Goal: Use online tool/utility: Utilize a website feature to perform a specific function

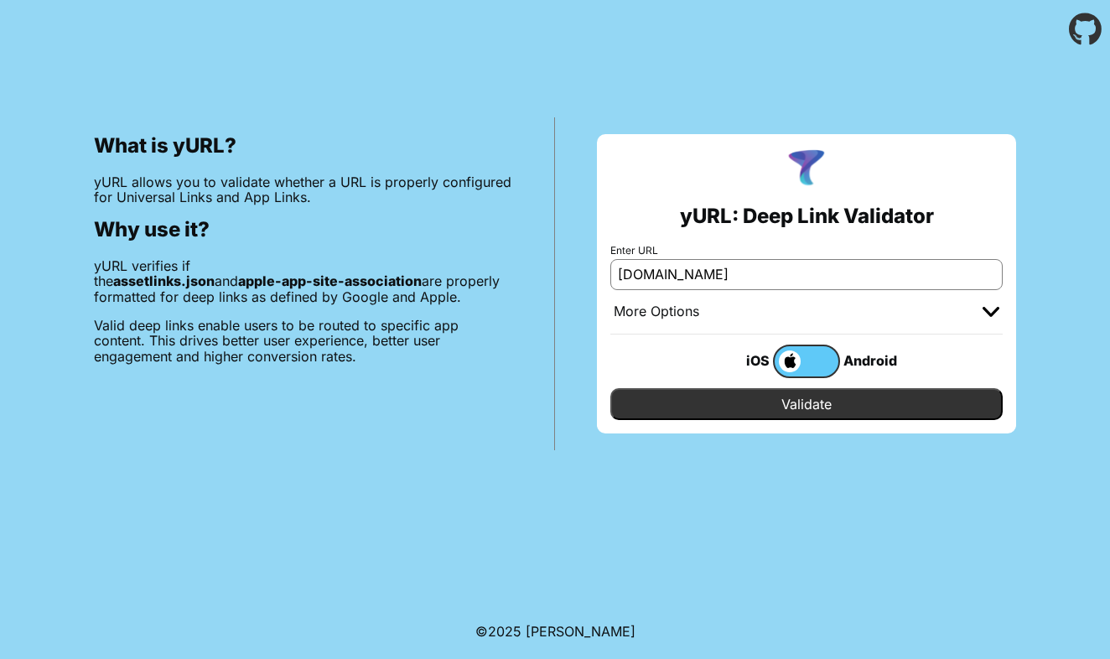
type input "[DOMAIN_NAME]"
click at [807, 404] on input "Validate" at bounding box center [807, 404] width 392 height 32
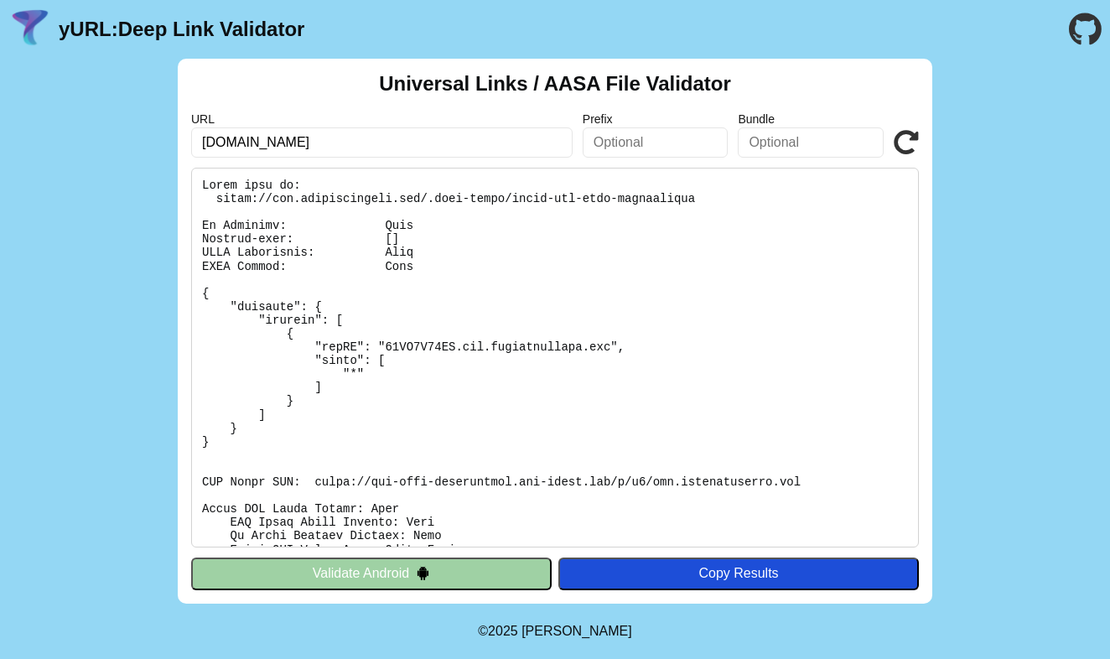
click at [408, 581] on button "Validate Android" at bounding box center [371, 574] width 361 height 32
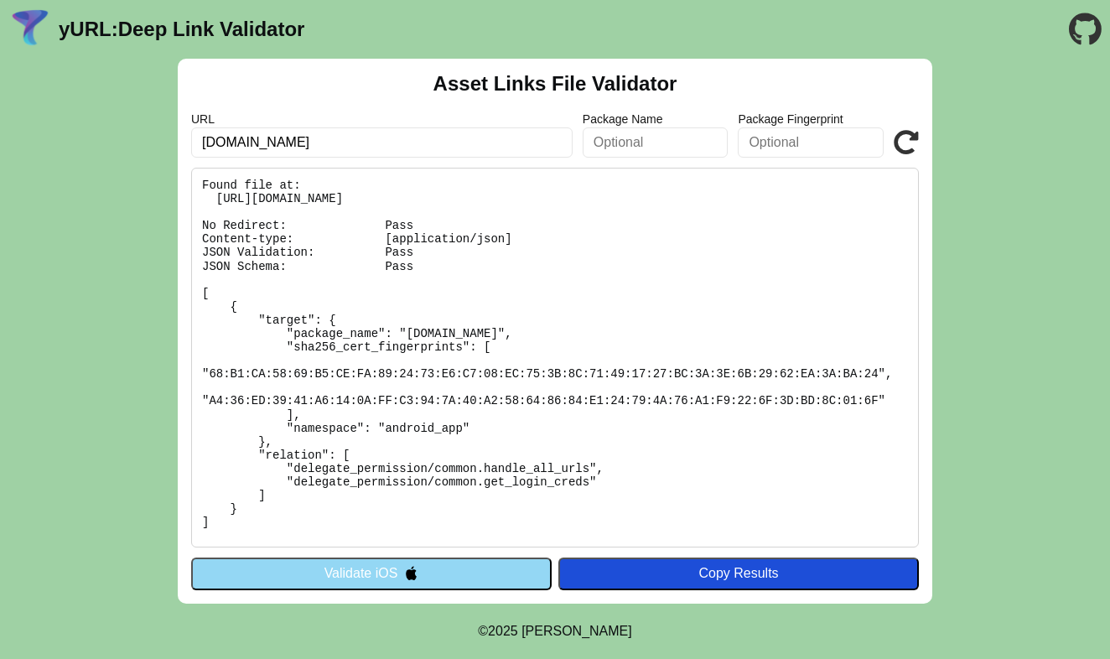
drag, startPoint x: 367, startPoint y: 142, endPoint x: 105, endPoint y: 133, distance: 262.7
click at [104, 133] on div "Asset Links File Validator URL app.sudokufriends.com Package Name Package Finge…" at bounding box center [555, 331] width 1110 height 545
type input "[DOMAIN_NAME]"
click button "Validate" at bounding box center [0, 0] width 0 height 0
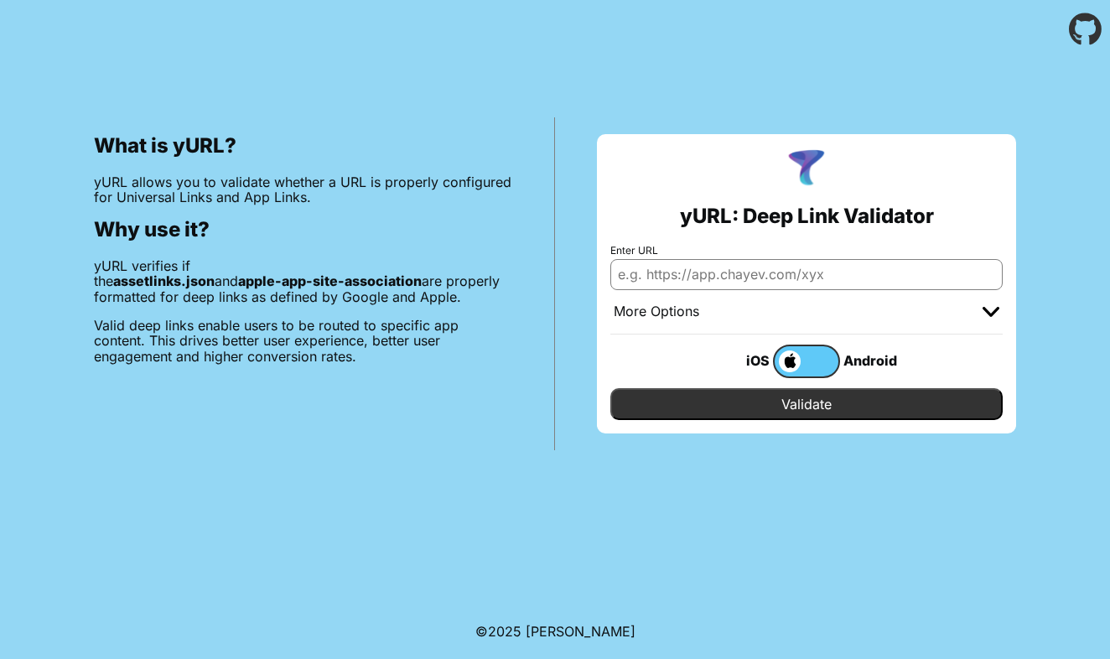
click at [671, 287] on input "Enter URL" at bounding box center [807, 274] width 392 height 30
type input "[DOMAIN_NAME]"
click at [807, 404] on input "Validate" at bounding box center [807, 404] width 392 height 32
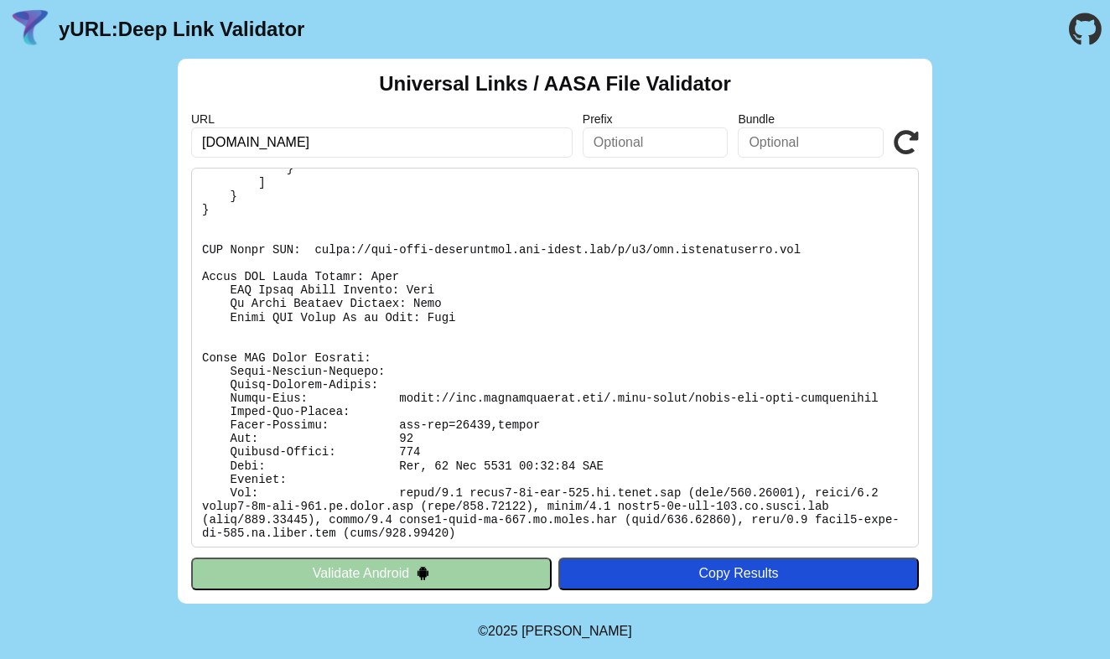
scroll to position [231, 0]
click at [553, 418] on pre at bounding box center [555, 358] width 728 height 380
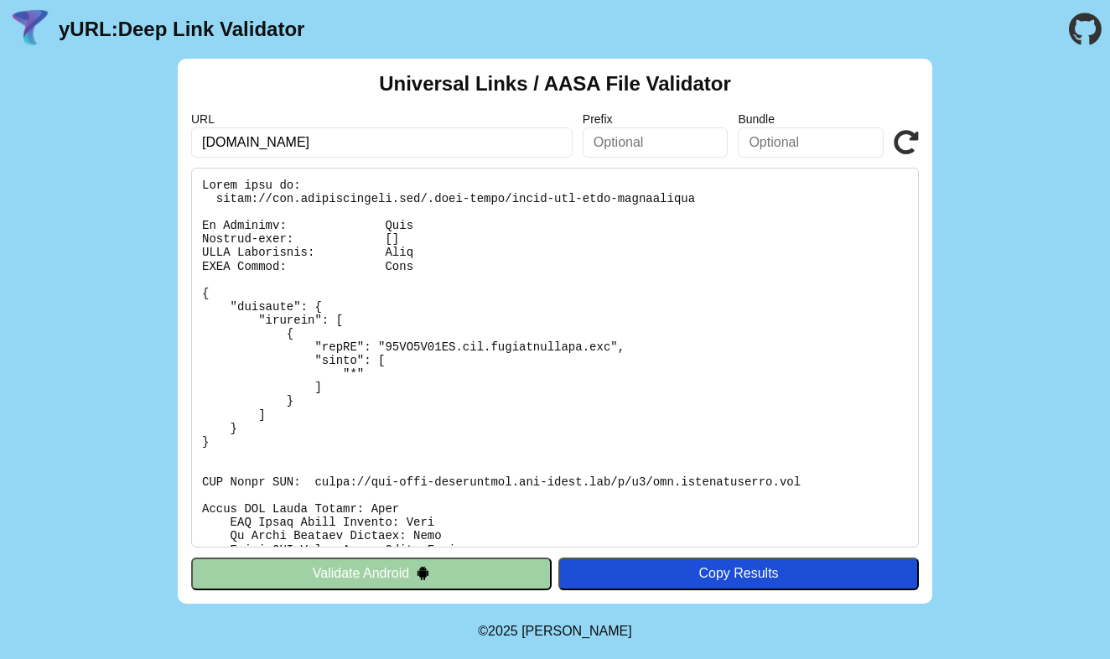
scroll to position [0, 0]
drag, startPoint x: 360, startPoint y: 133, endPoint x: 133, endPoint y: 143, distance: 226.6
click at [133, 143] on div "Universal Links / AASA File Validator URL app.sudokufriends.com Prefix Bundle V…" at bounding box center [555, 331] width 1110 height 545
type input "[DOMAIN_NAME]"
click button "Validate" at bounding box center [0, 0] width 0 height 0
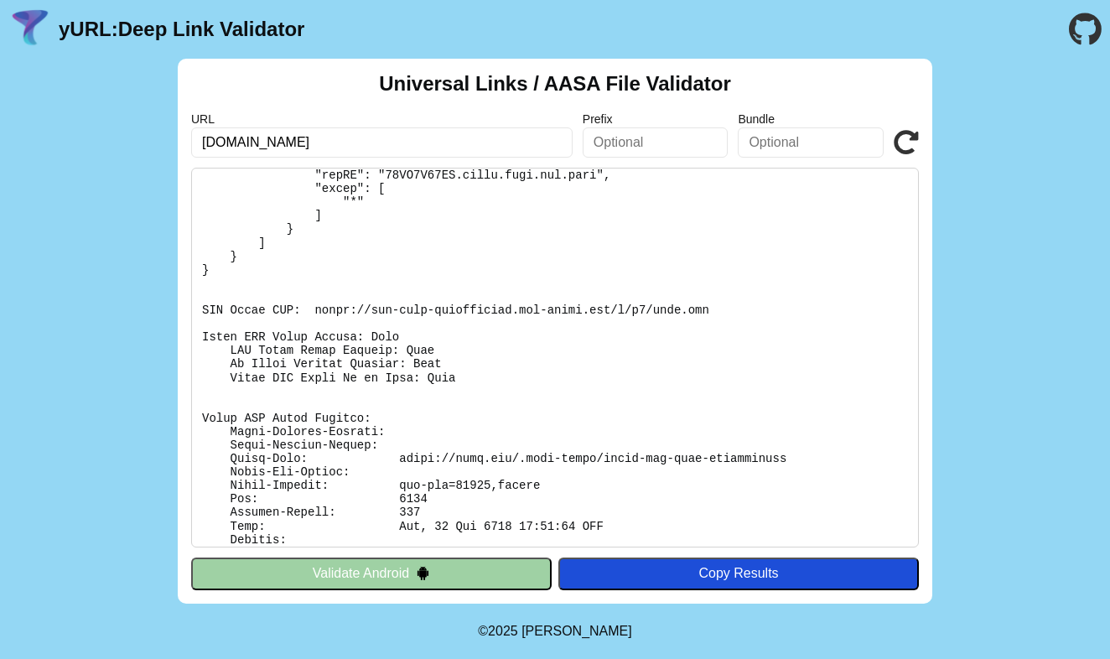
scroll to position [231, 0]
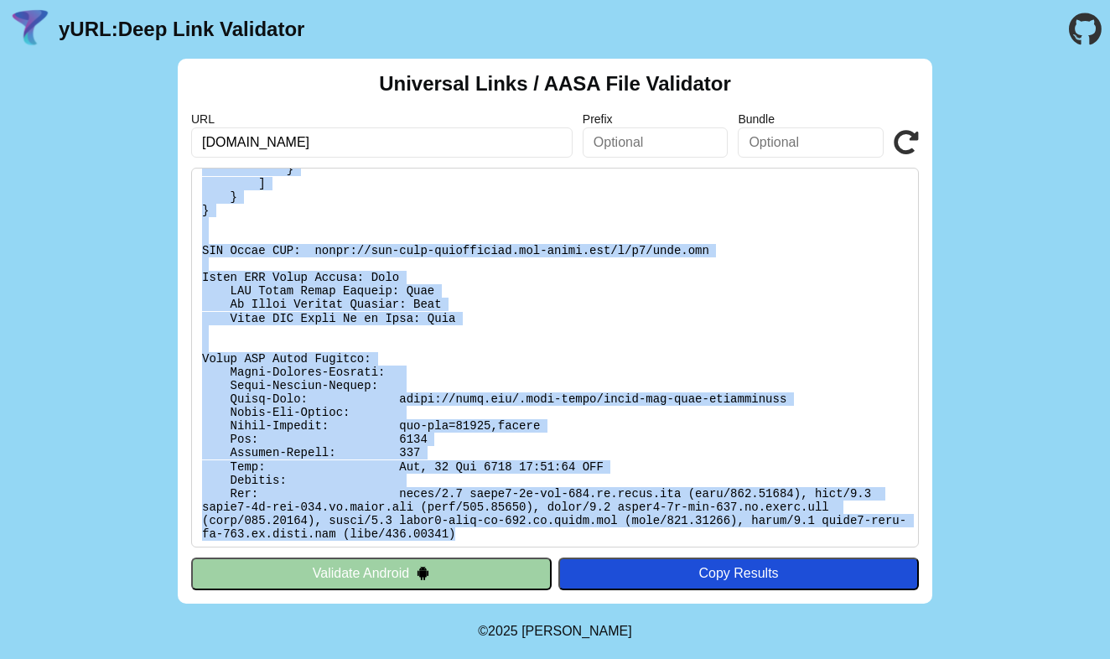
drag, startPoint x: 195, startPoint y: 174, endPoint x: 508, endPoint y: 528, distance: 472.3
click at [508, 528] on pre at bounding box center [555, 358] width 728 height 380
copy pre "Found file at: [URL][DOMAIN_NAME] No Redirect: Pass Content-type: [] JSON Valid…"
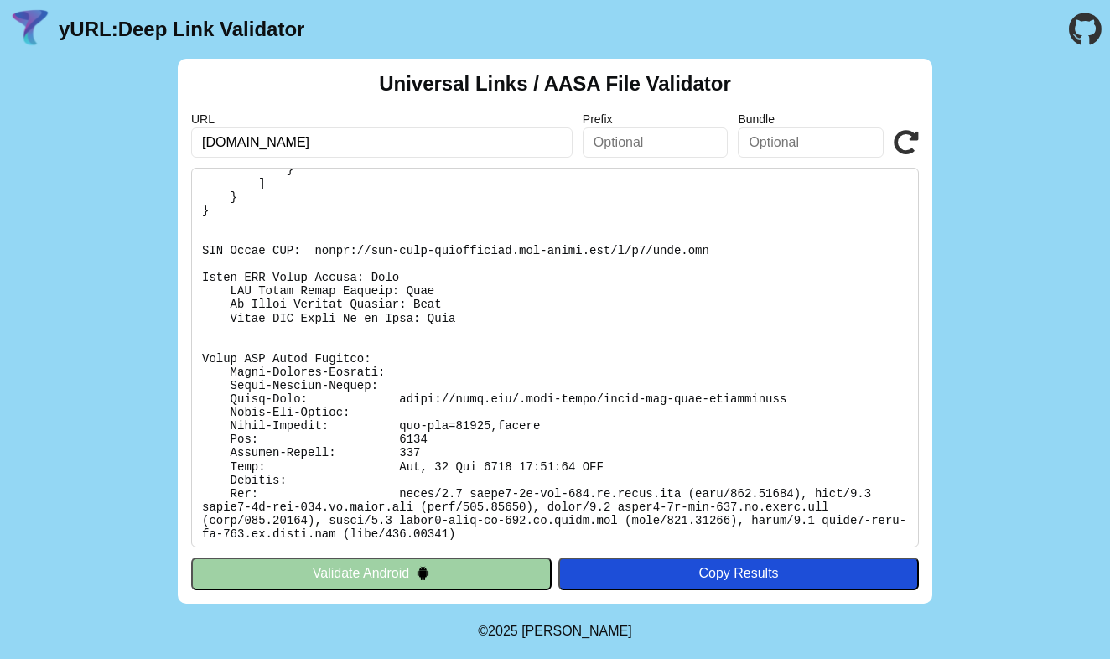
click at [465, 593] on div "Universal Links / AASA File Validator URL [DOMAIN_NAME] Prefix Bundle Validate …" at bounding box center [555, 331] width 755 height 545
click at [485, 570] on button "Validate Android" at bounding box center [371, 574] width 361 height 32
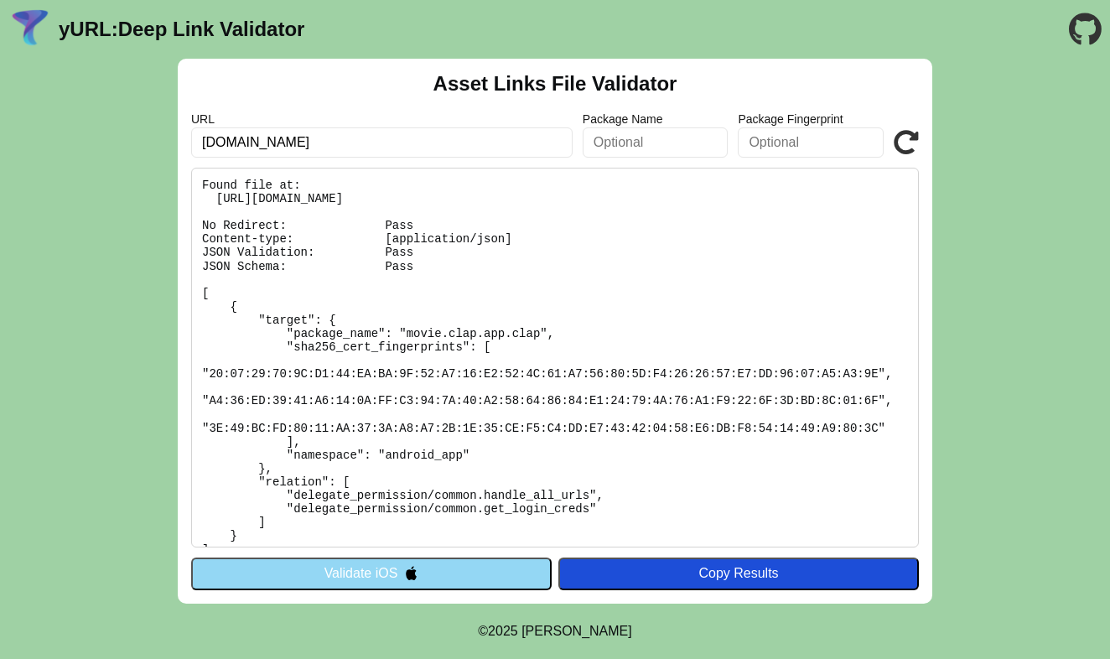
click at [200, 178] on pre "Found file at: [URL][DOMAIN_NAME] No Redirect: Pass Content-type: [application/…" at bounding box center [555, 358] width 728 height 380
copy pre "Found file at: [URL][DOMAIN_NAME] No Redirect: Pass Content-type: [application/…"
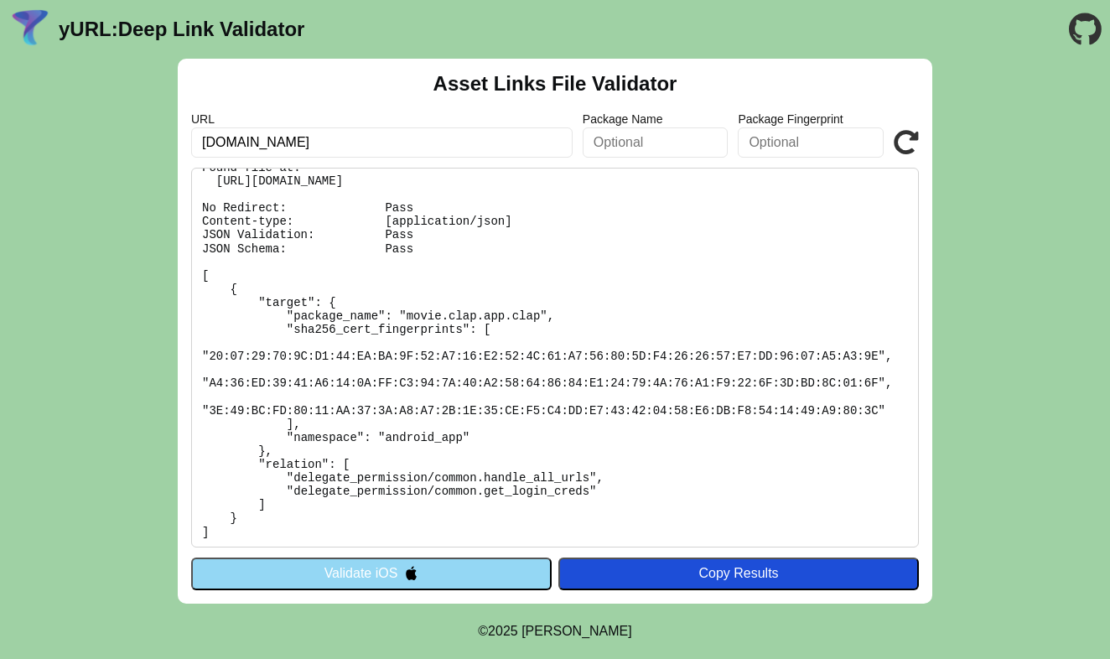
scroll to position [17, 0]
